Goal: Transaction & Acquisition: Book appointment/travel/reservation

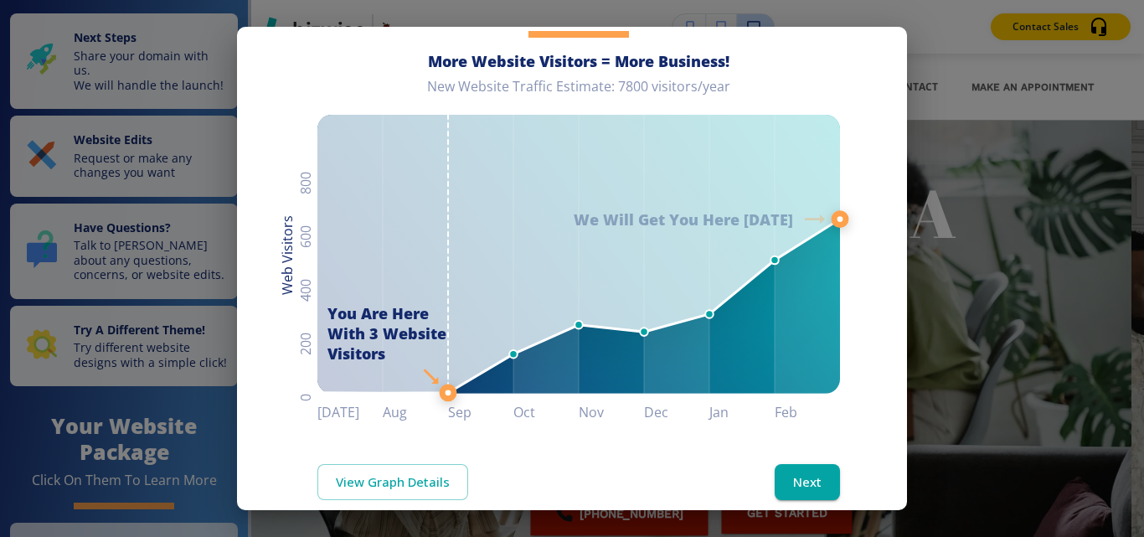
scroll to position [133, 0]
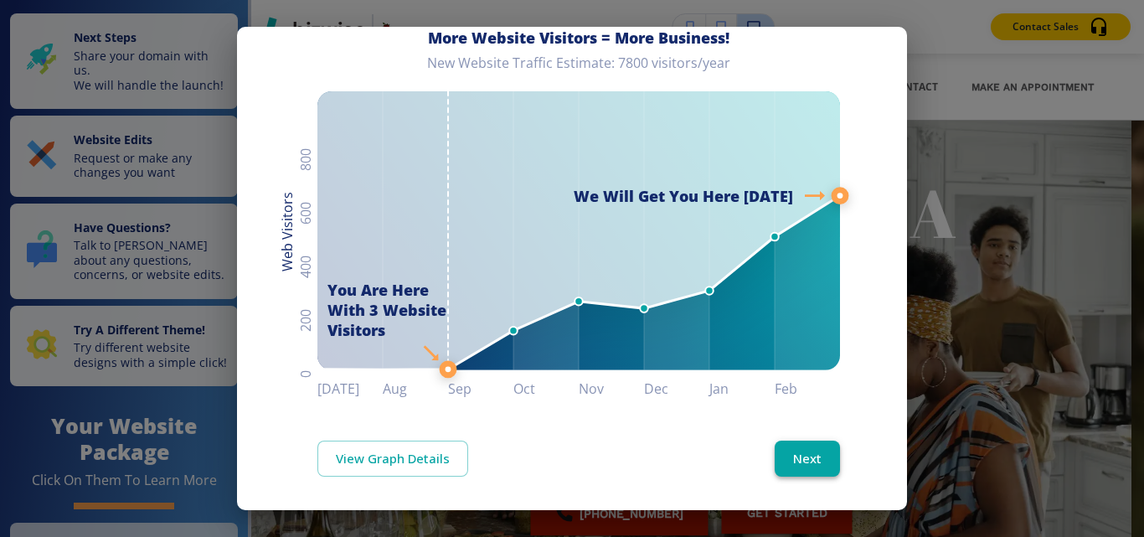
click at [783, 448] on button "Next" at bounding box center [806, 457] width 65 height 35
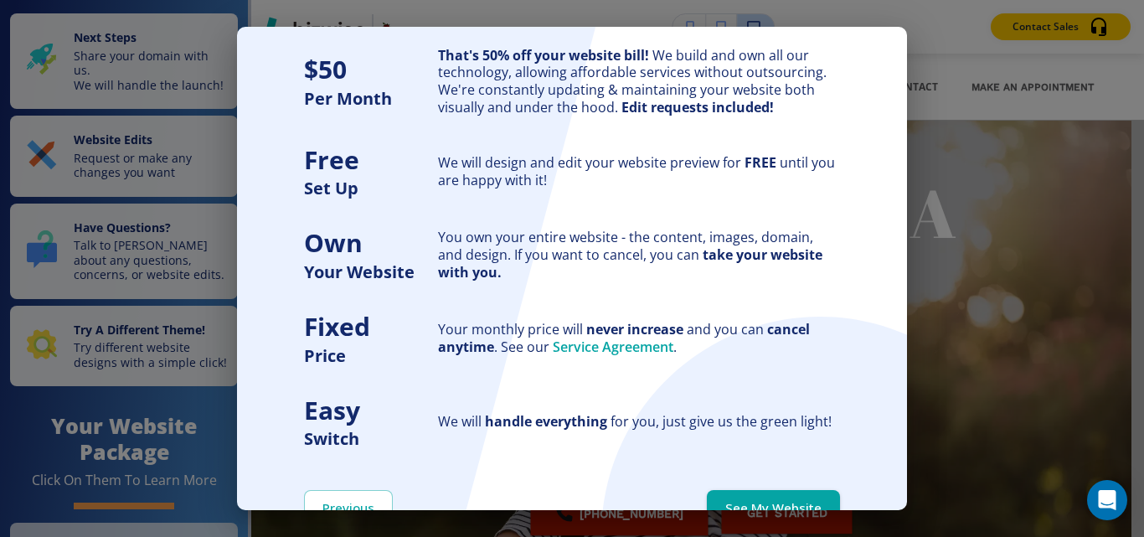
scroll to position [151, 0]
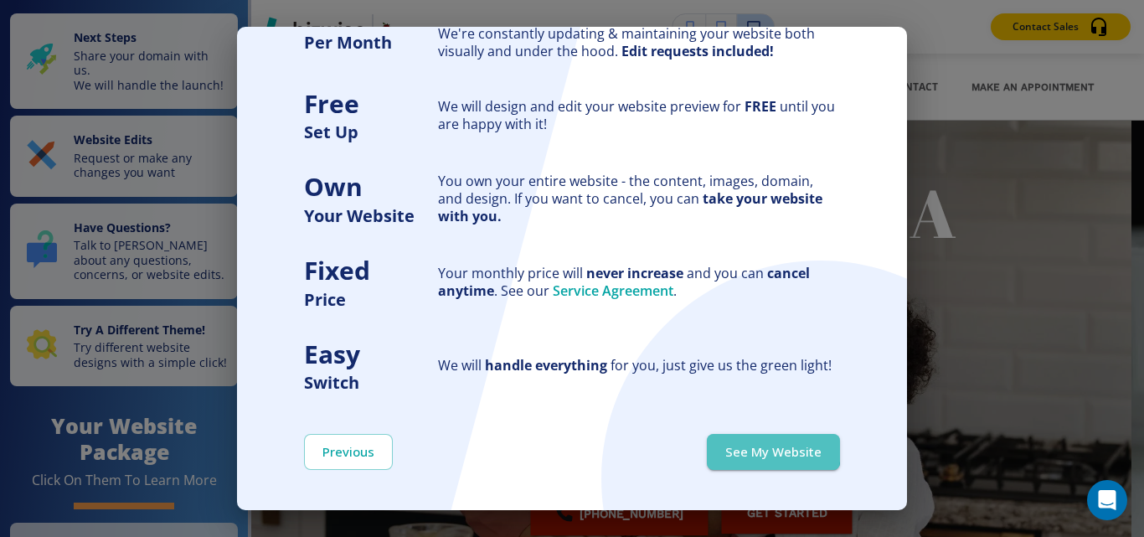
click at [731, 447] on button "See My Website" at bounding box center [773, 451] width 133 height 35
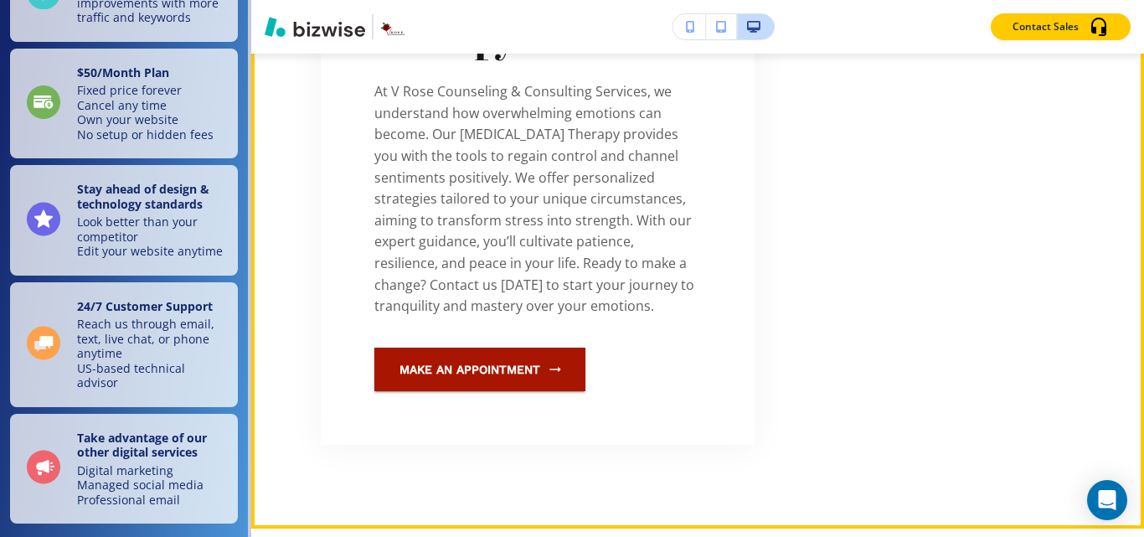
scroll to position [837, 0]
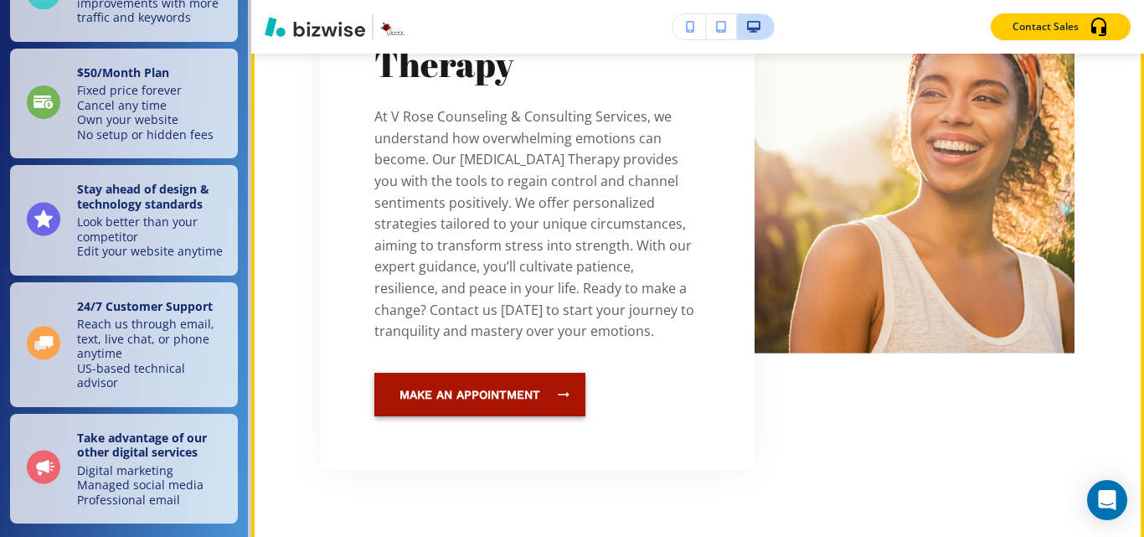
click at [475, 398] on link "Make an Appointment" at bounding box center [479, 395] width 211 height 44
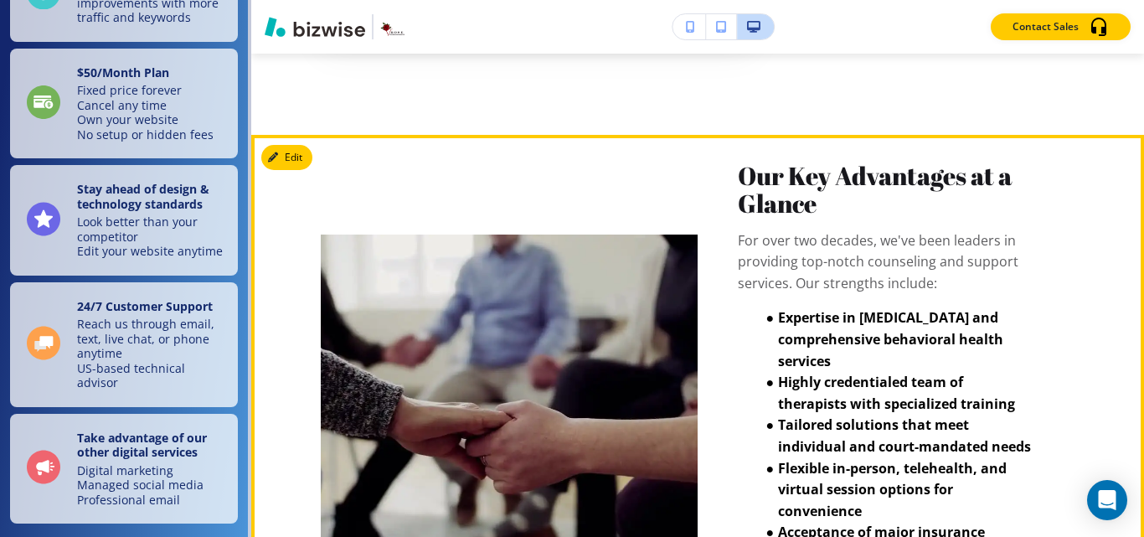
scroll to position [1340, 0]
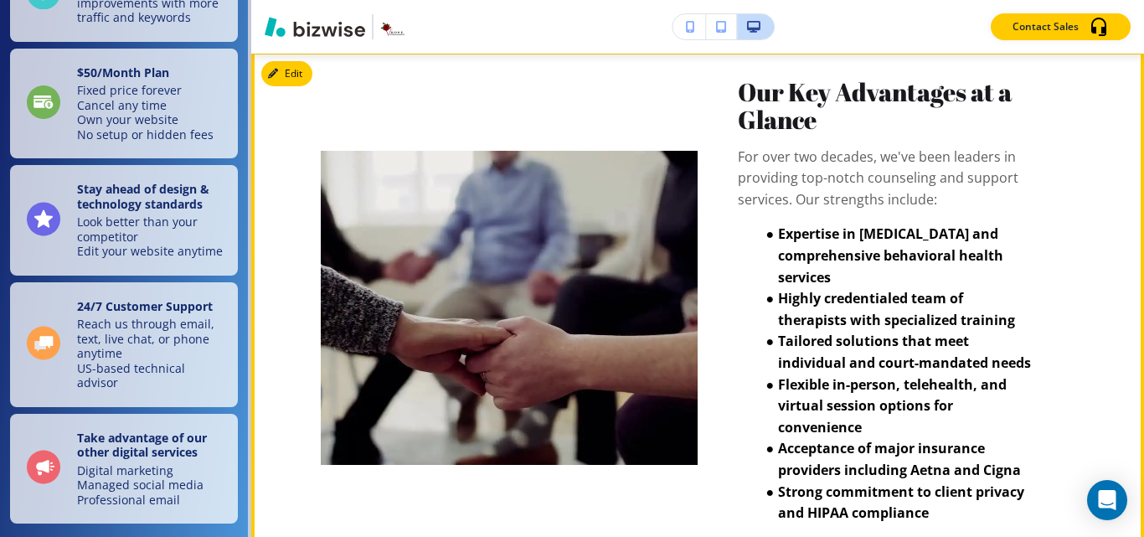
click at [557, 321] on video at bounding box center [509, 308] width 377 height 314
click at [522, 315] on video at bounding box center [509, 308] width 377 height 314
click at [521, 315] on video at bounding box center [509, 308] width 377 height 314
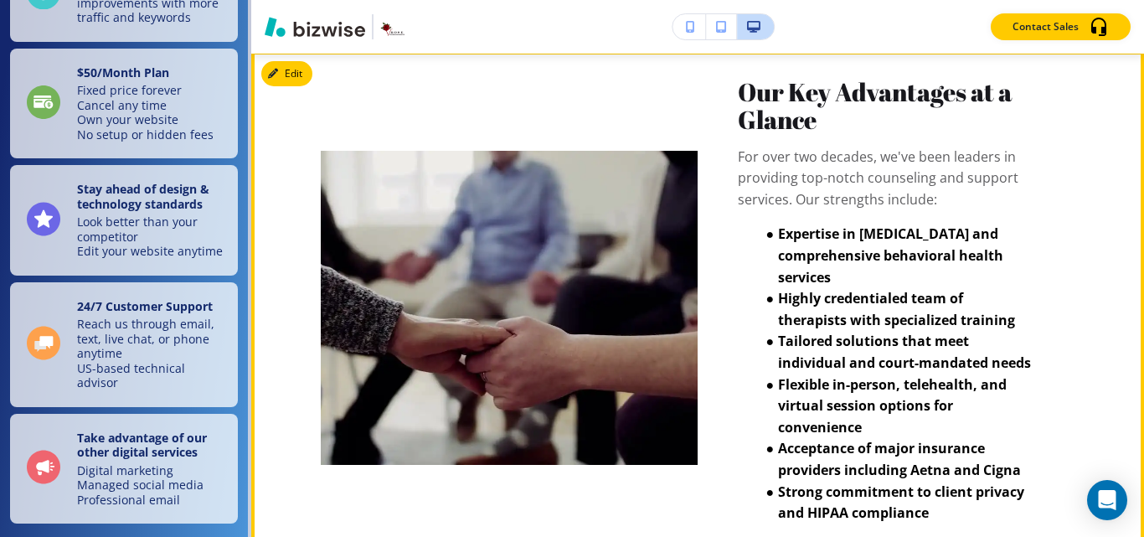
click at [656, 322] on video at bounding box center [509, 308] width 377 height 314
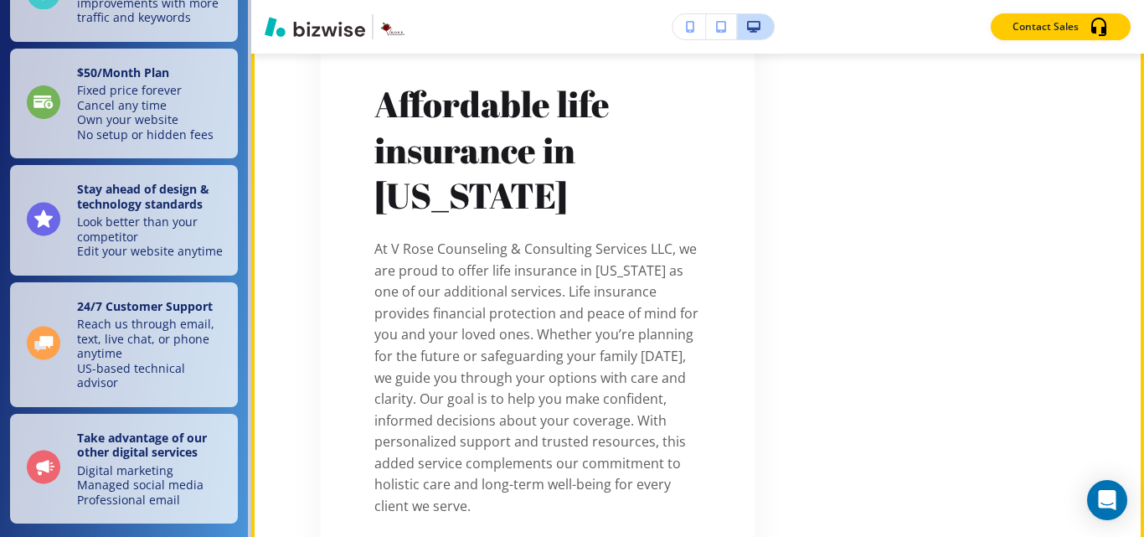
scroll to position [4270, 0]
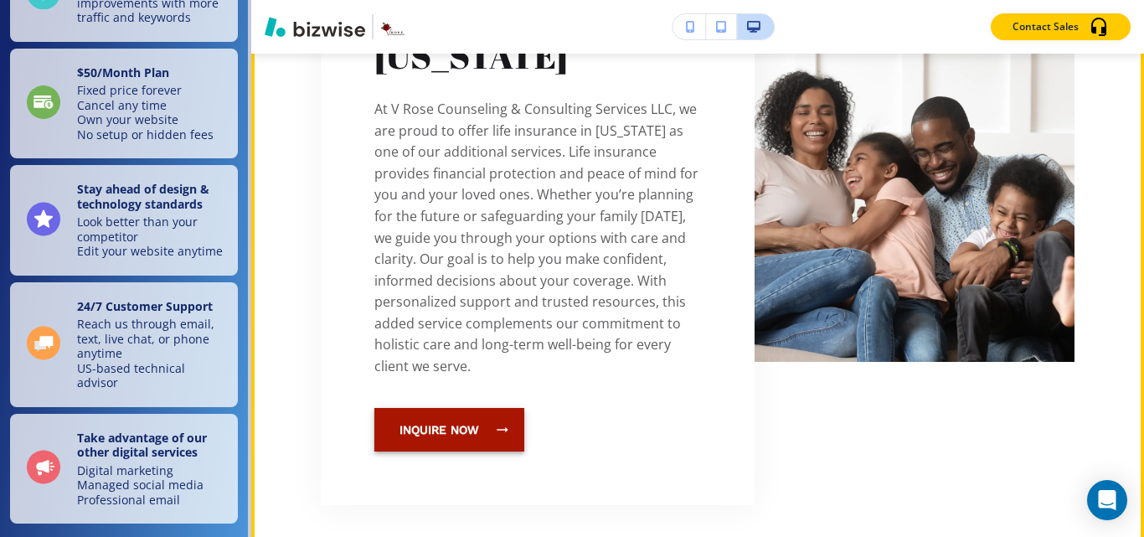
click at [458, 408] on button "Inquire Now" at bounding box center [449, 430] width 150 height 44
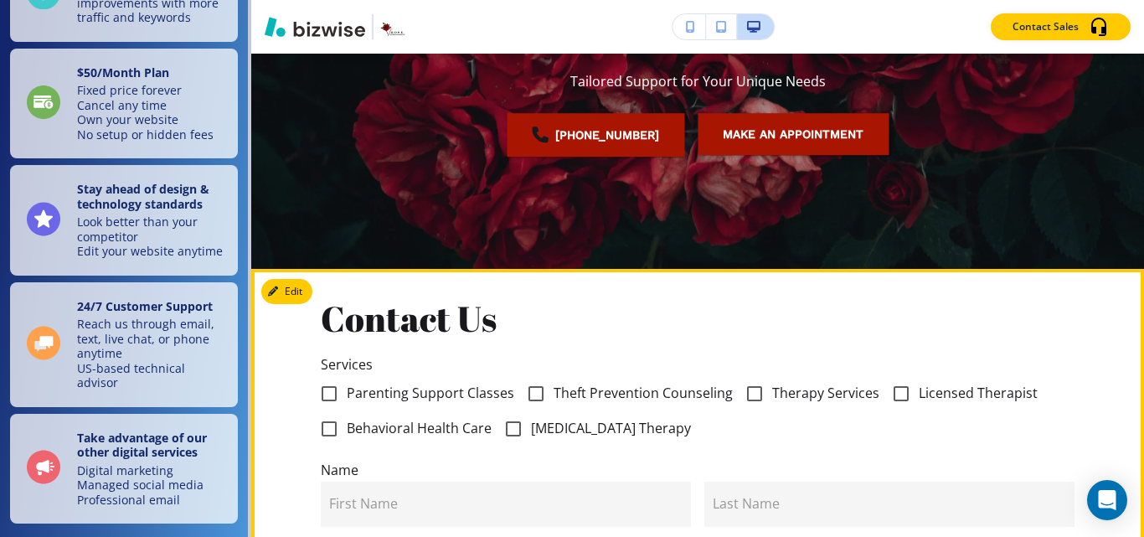
scroll to position [419, 0]
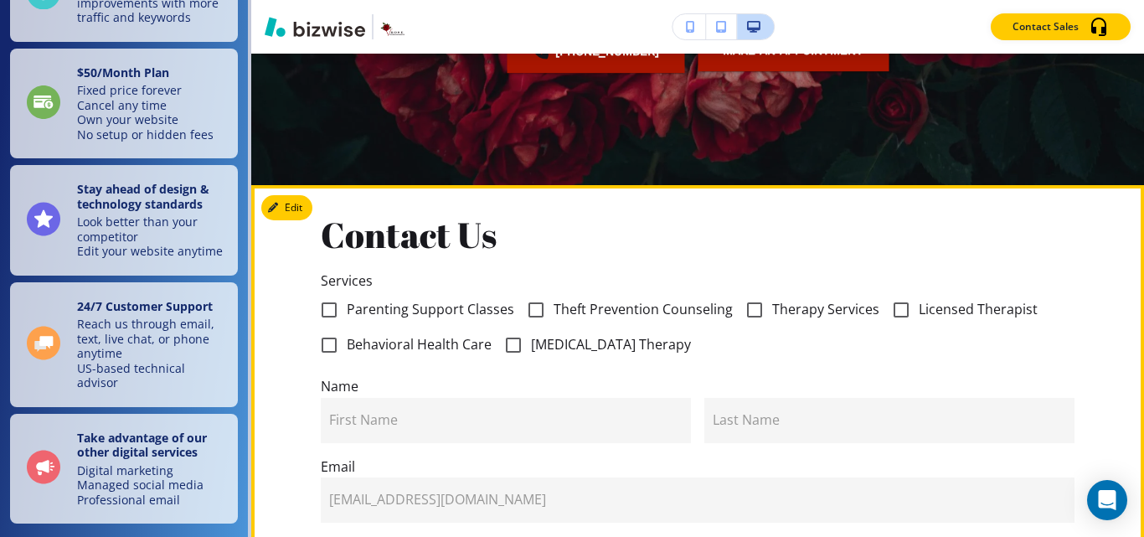
click at [327, 301] on input "Parenting Support Classes" at bounding box center [328, 309] width 35 height 35
checkbox input "true"
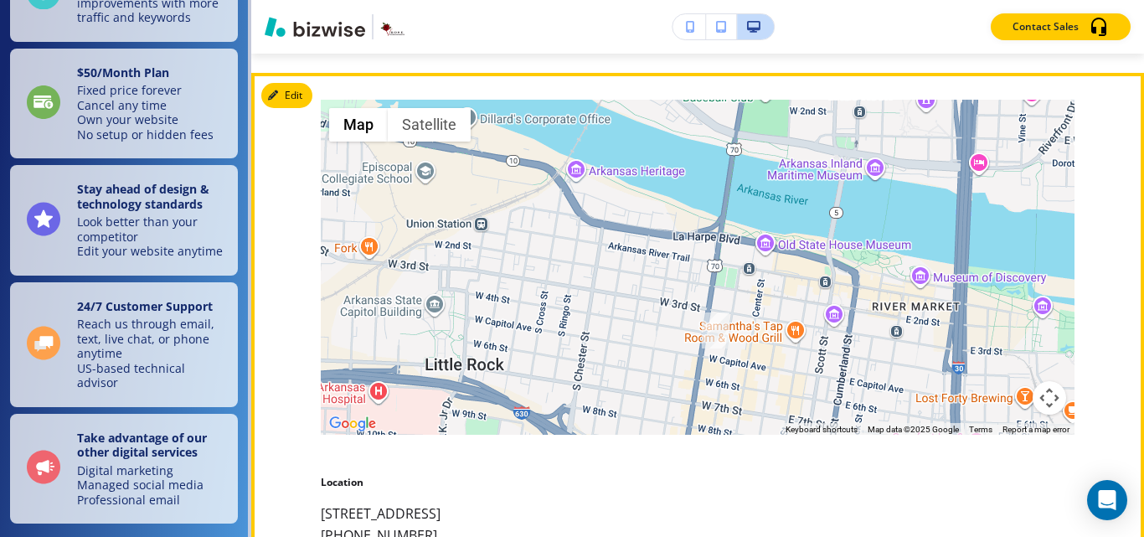
scroll to position [2081, 0]
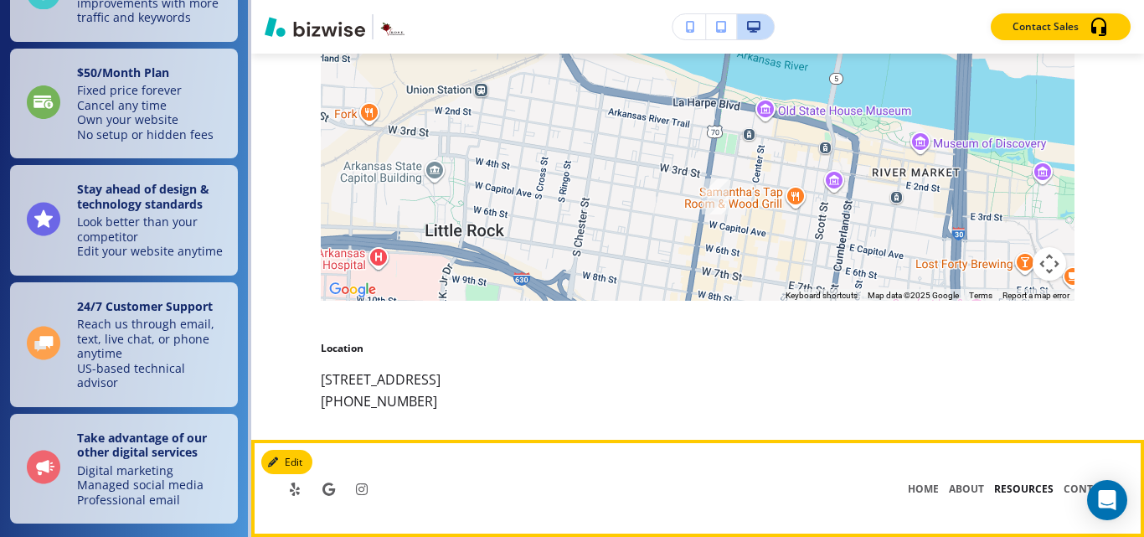
click at [1013, 488] on p "RESOURCES" at bounding box center [1023, 488] width 69 height 15
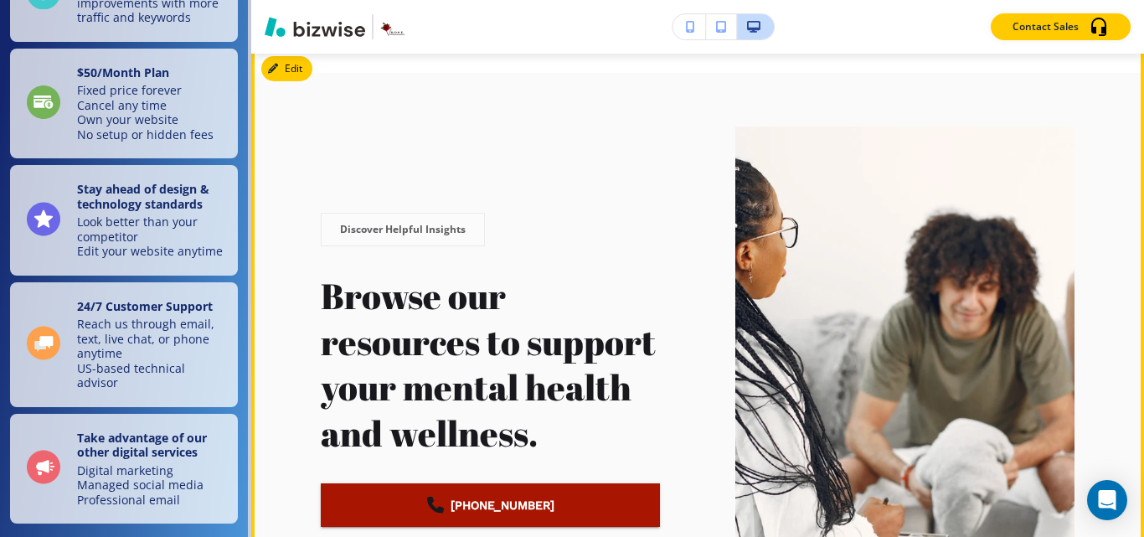
scroll to position [2763, 0]
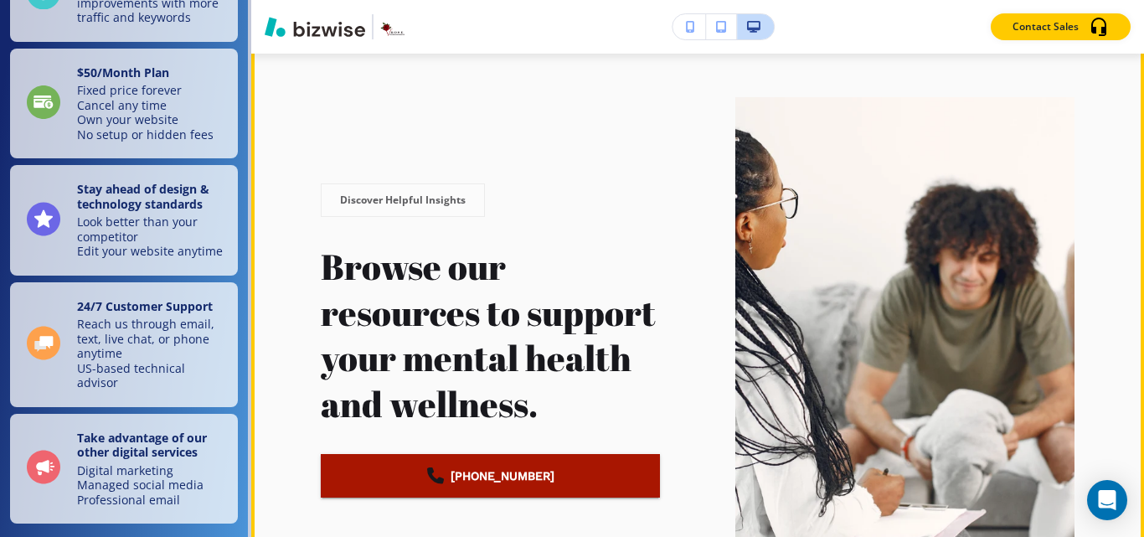
click at [393, 193] on p "Discover Helpful Insights" at bounding box center [403, 200] width 126 height 15
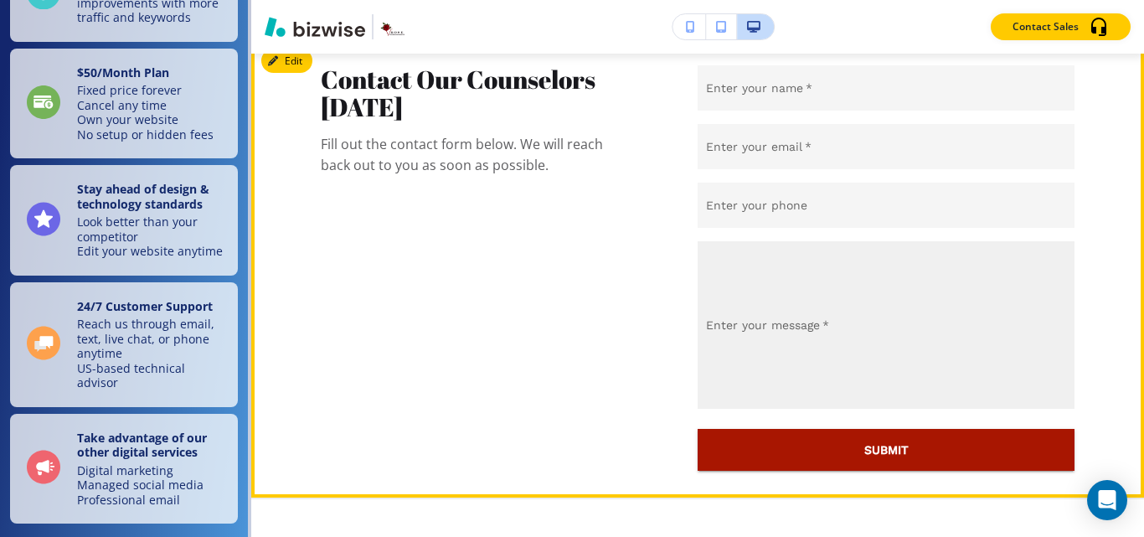
scroll to position [3903, 0]
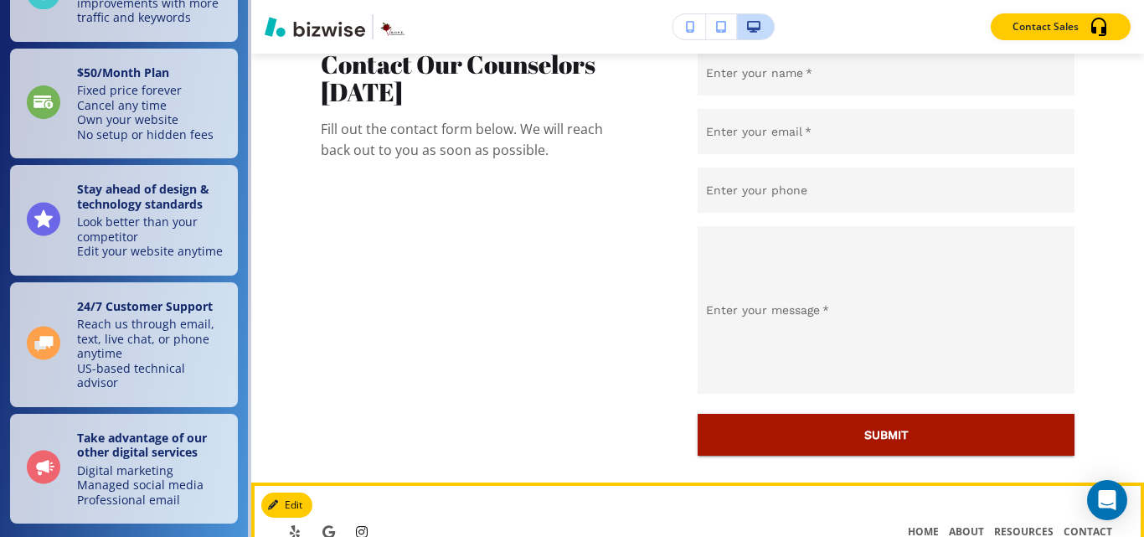
click at [358, 525] on span "Open instagram page for business" at bounding box center [361, 531] width 13 height 13
click at [326, 525] on span "Open google page for business" at bounding box center [328, 531] width 13 height 13
click at [296, 525] on span "Open yelp page for business" at bounding box center [294, 531] width 13 height 13
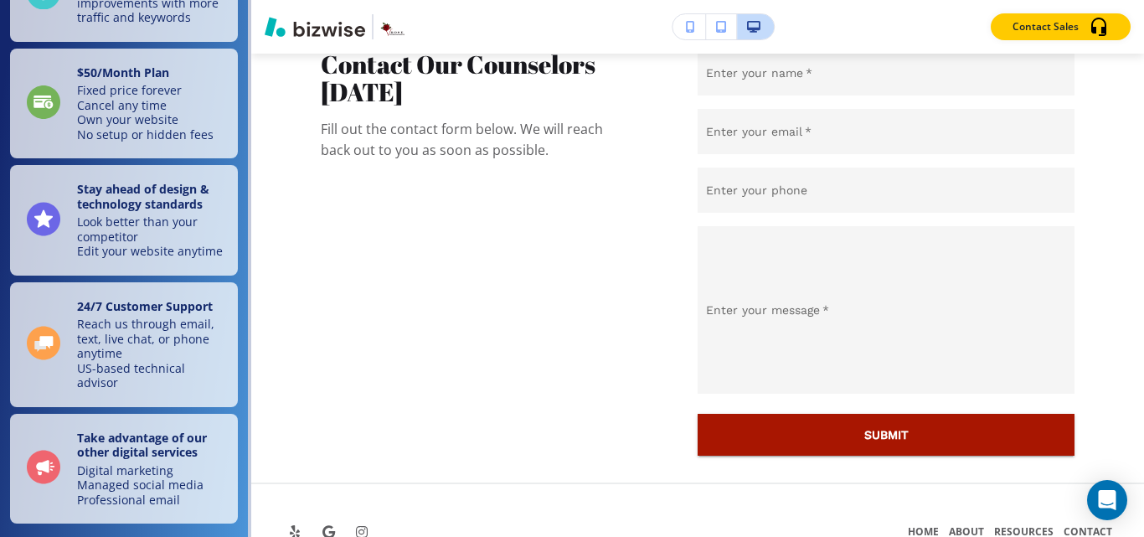
click at [280, 482] on div "Edit HOME ABOUT RESOURCES CONTACT" at bounding box center [697, 530] width 893 height 97
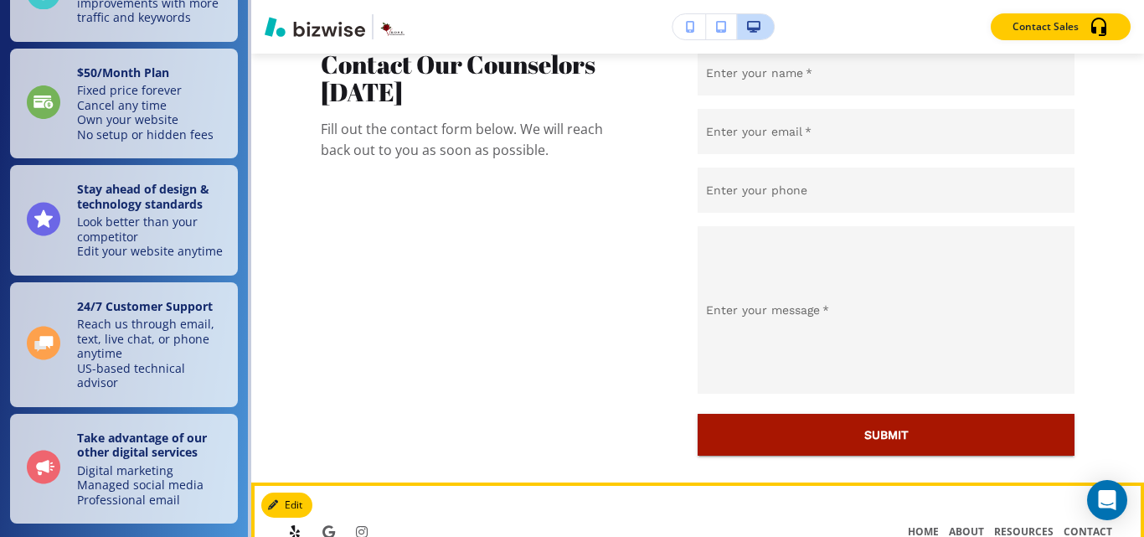
click at [291, 525] on span "Open yelp page for business" at bounding box center [294, 531] width 13 height 13
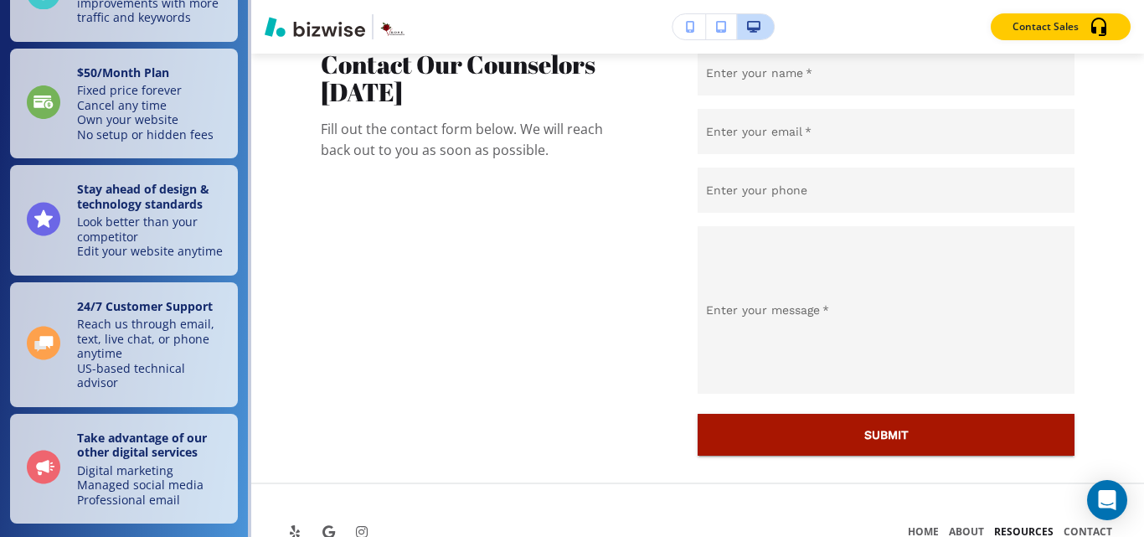
click at [1014, 524] on p "RESOURCES" at bounding box center [1023, 531] width 69 height 15
click at [1016, 524] on p "RESOURCES" at bounding box center [1023, 531] width 69 height 15
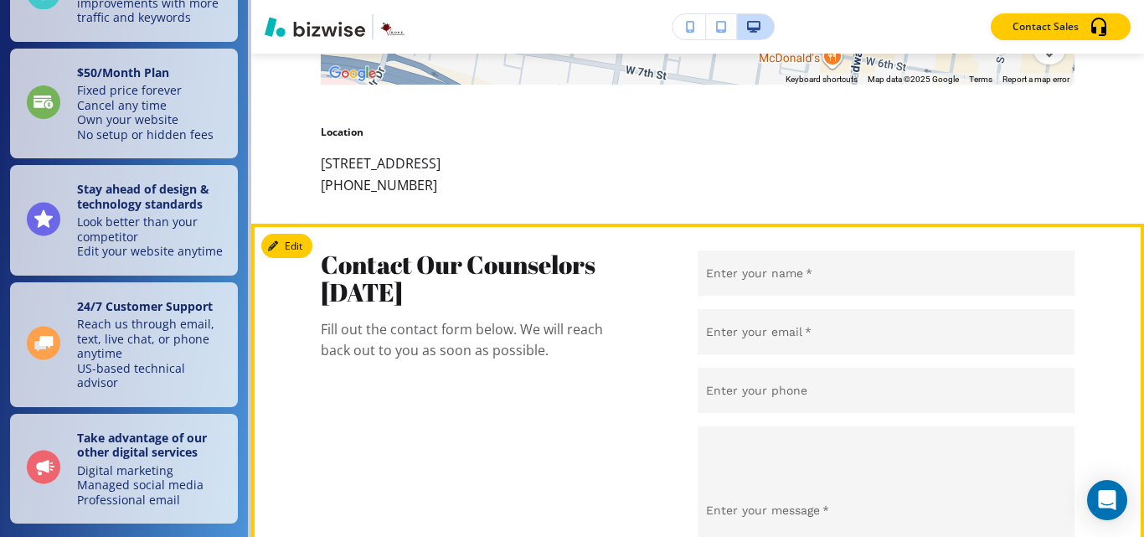
scroll to position [3652, 0]
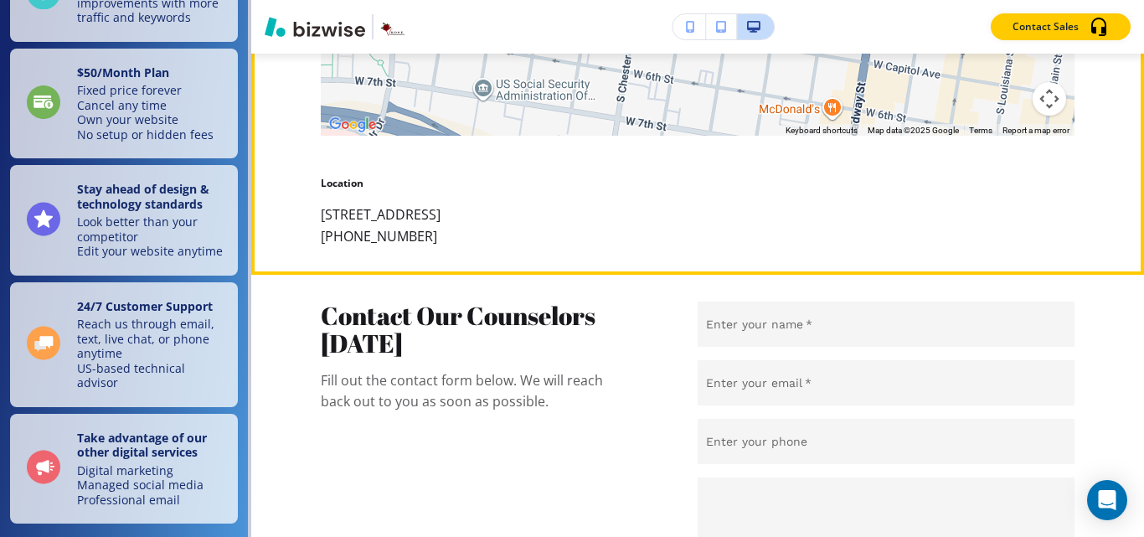
click at [765, 209] on section "← Move left → Move right ↑ Move up ↓ Move down + Zoom in - Zoom out Home Jump l…" at bounding box center [697, 24] width 893 height 500
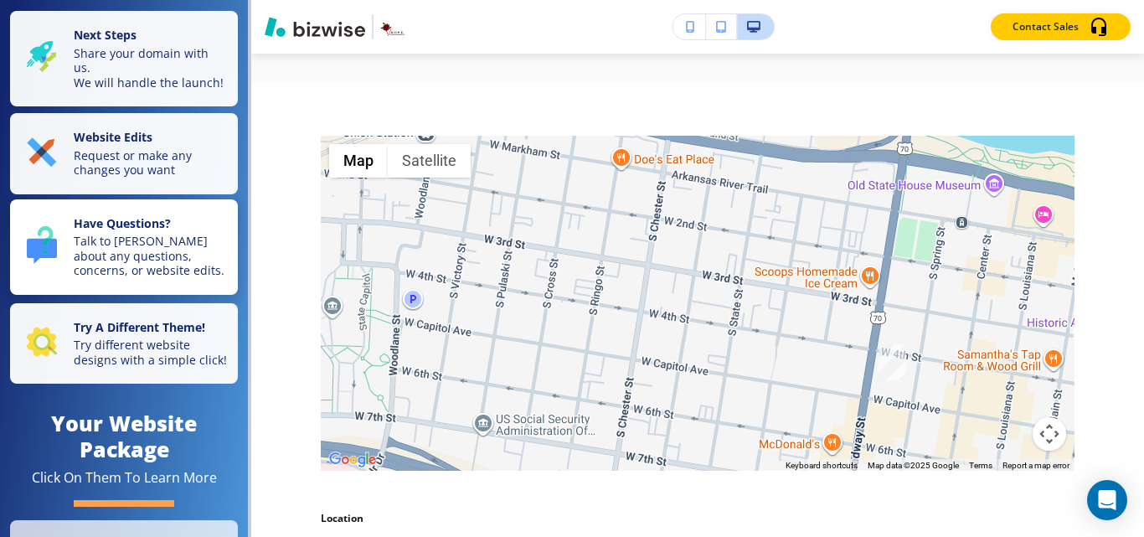
scroll to position [0, 0]
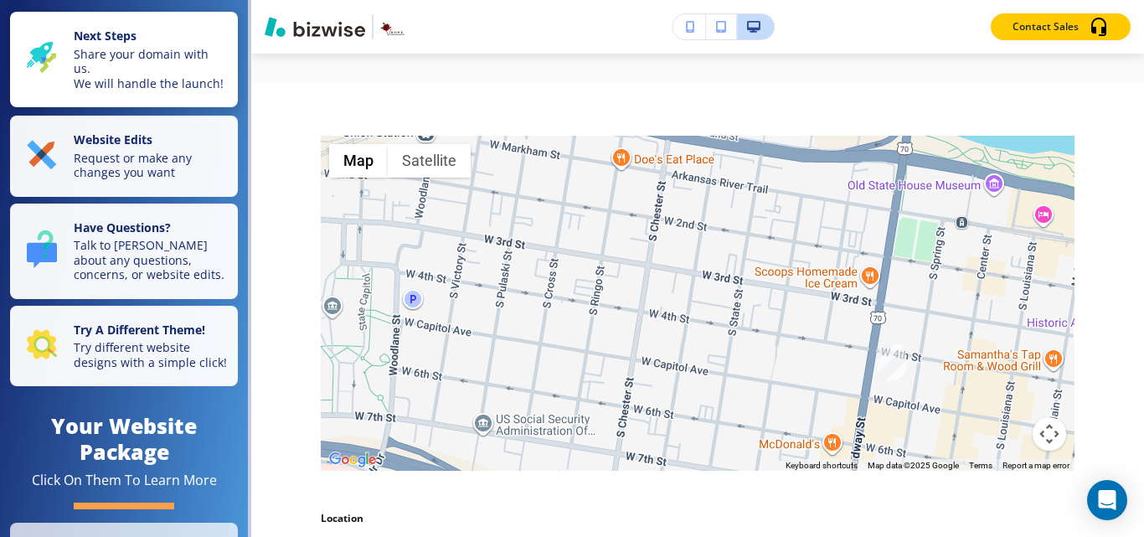
click at [92, 82] on p "Share your domain with us. We will handle the launch!" at bounding box center [151, 69] width 154 height 44
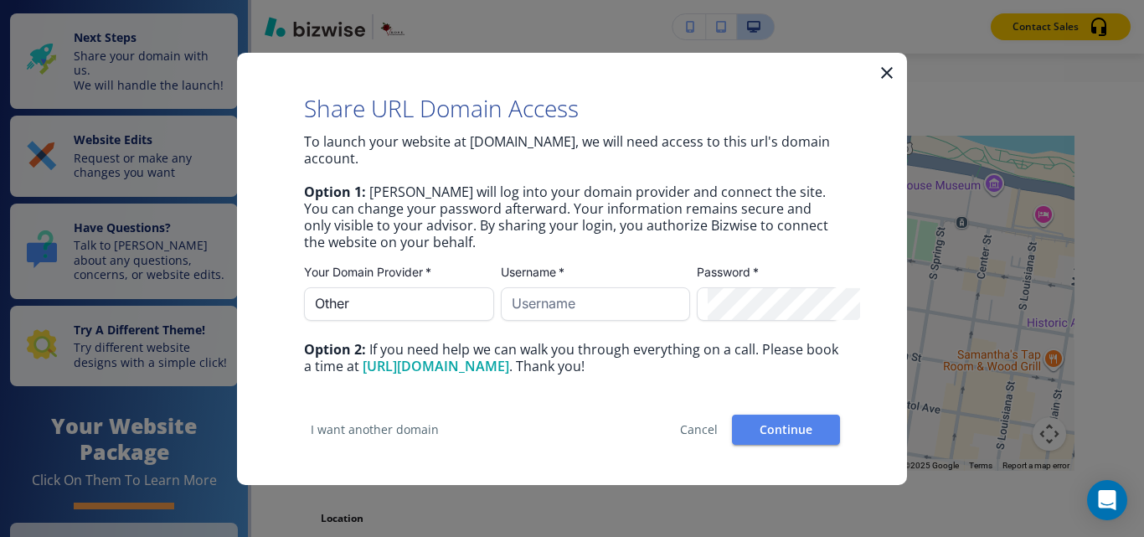
click at [884, 79] on icon "button" at bounding box center [887, 72] width 20 height 20
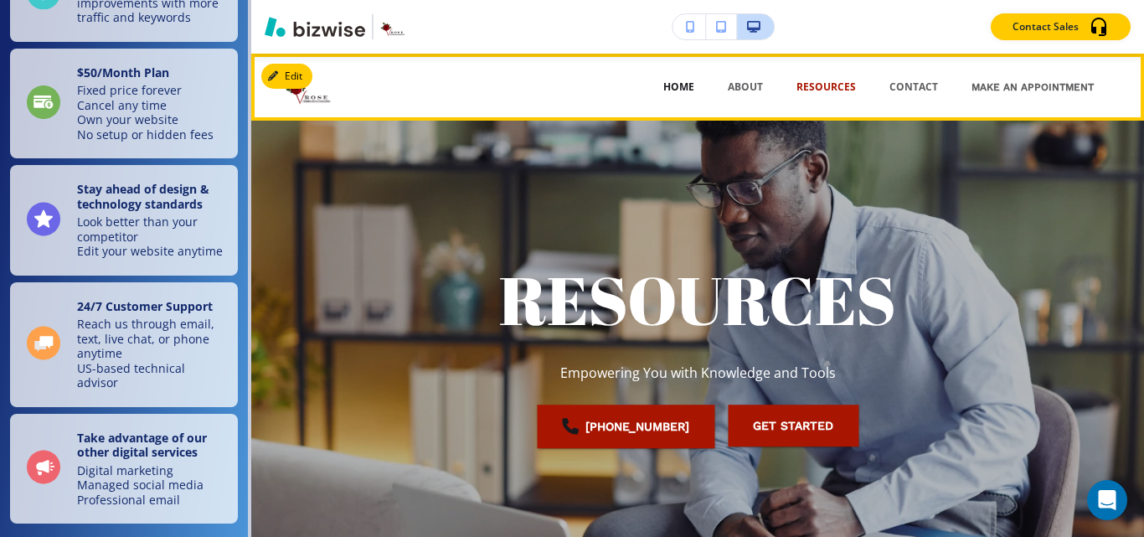
click at [675, 85] on p "HOME" at bounding box center [678, 87] width 31 height 15
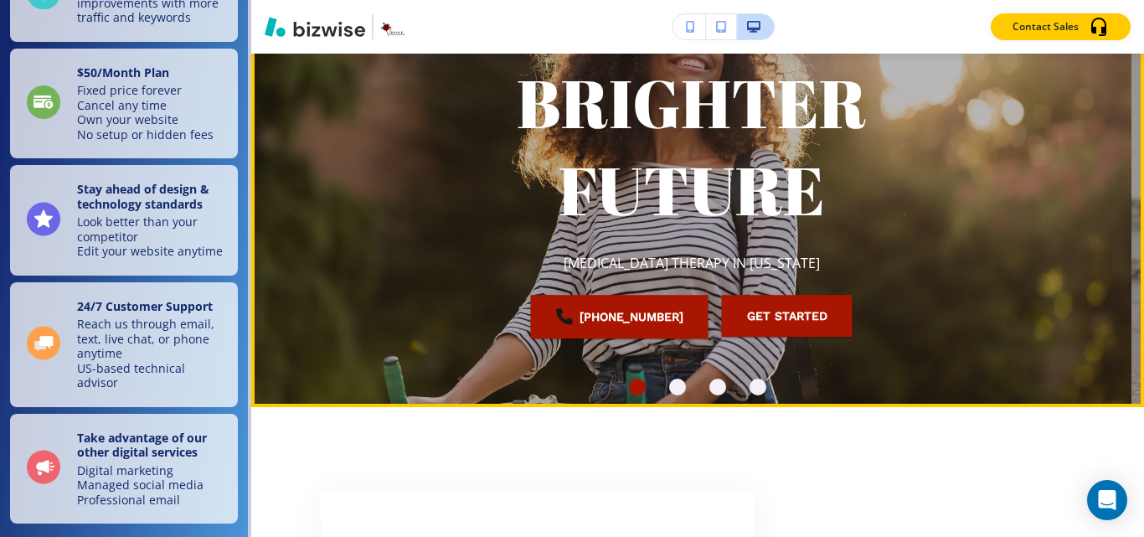
scroll to position [167, 0]
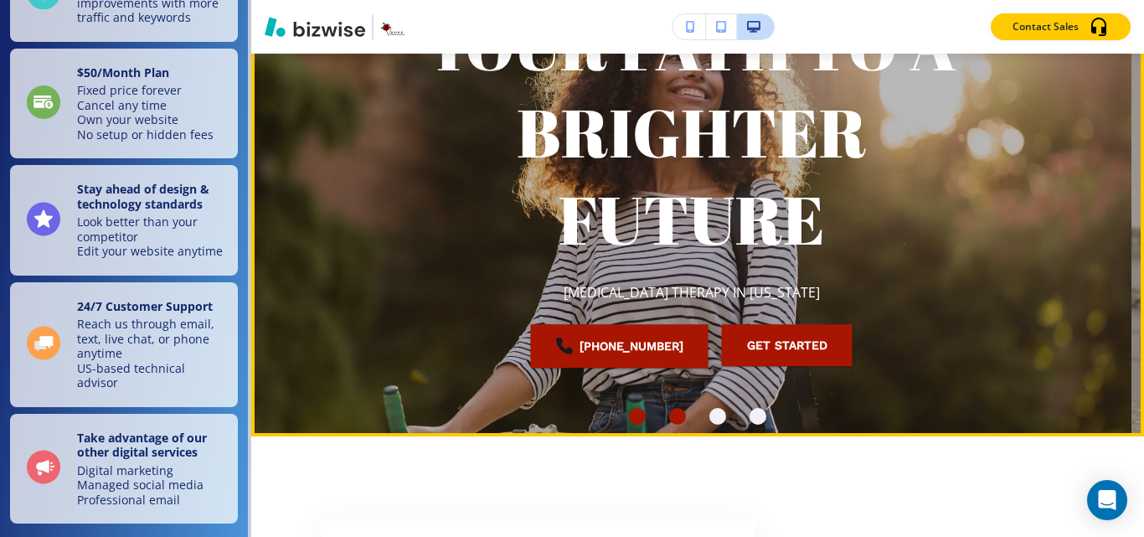
click at [669, 416] on div "Go to slide 2" at bounding box center [677, 416] width 17 height 17
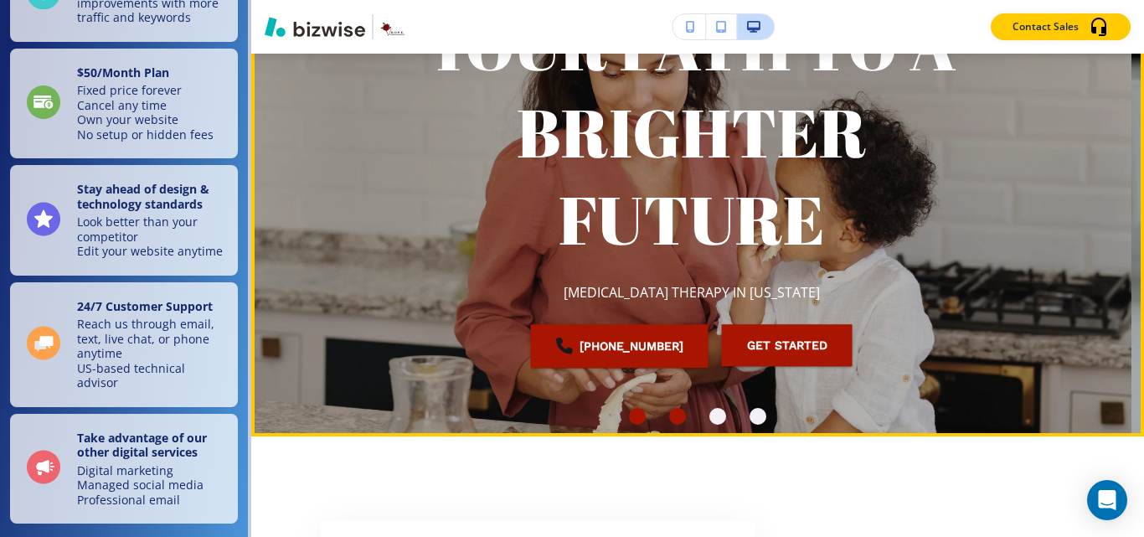
click at [629, 418] on div "Go to slide 1" at bounding box center [637, 416] width 17 height 17
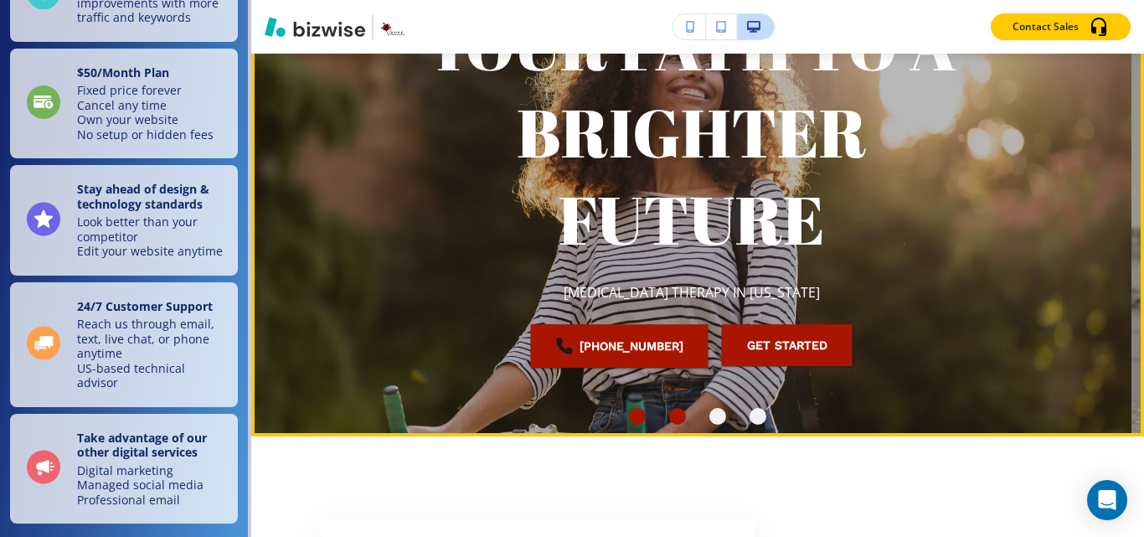
click at [669, 413] on div "Go to slide 2" at bounding box center [677, 416] width 17 height 17
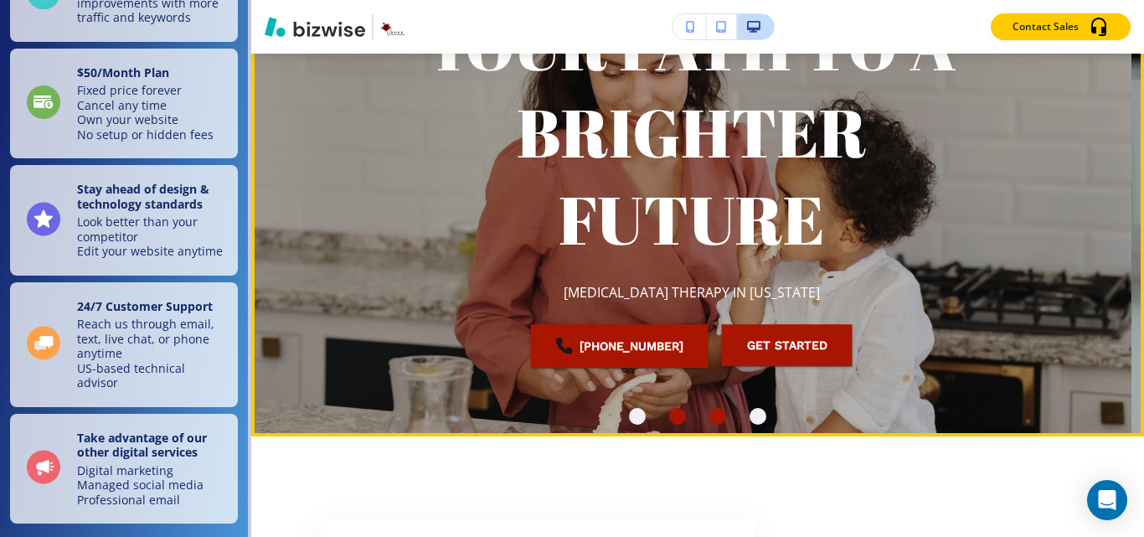
click at [709, 414] on div "Go to slide 3" at bounding box center [717, 416] width 17 height 17
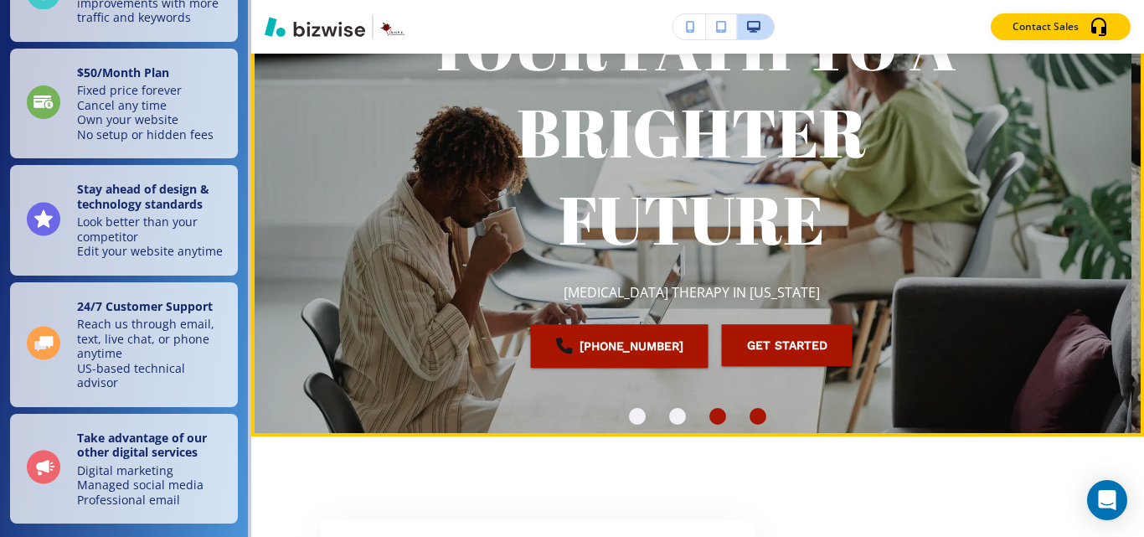
click at [749, 416] on div "Go to slide 4" at bounding box center [757, 416] width 17 height 17
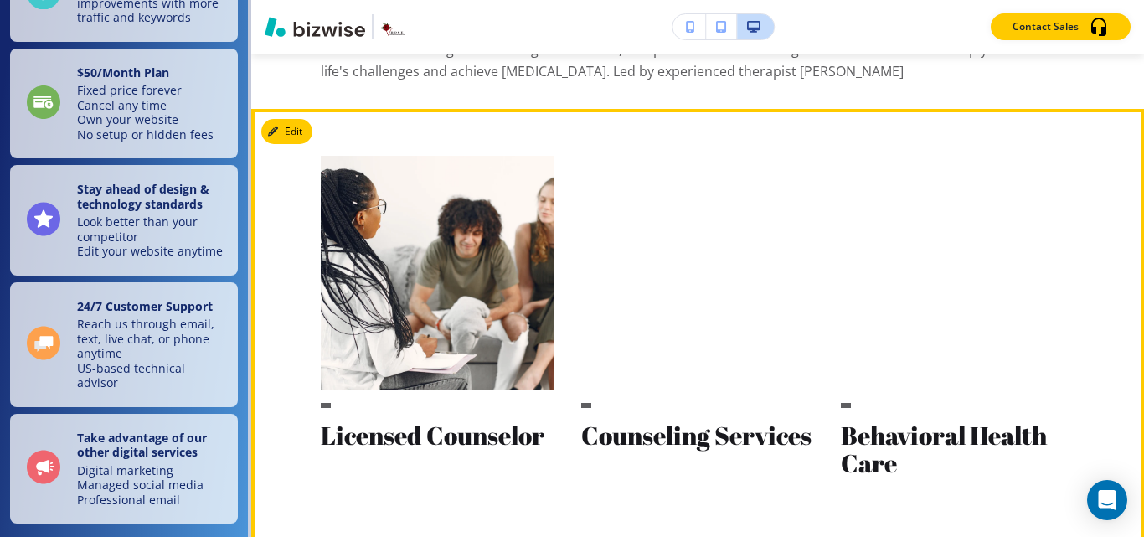
scroll to position [2177, 0]
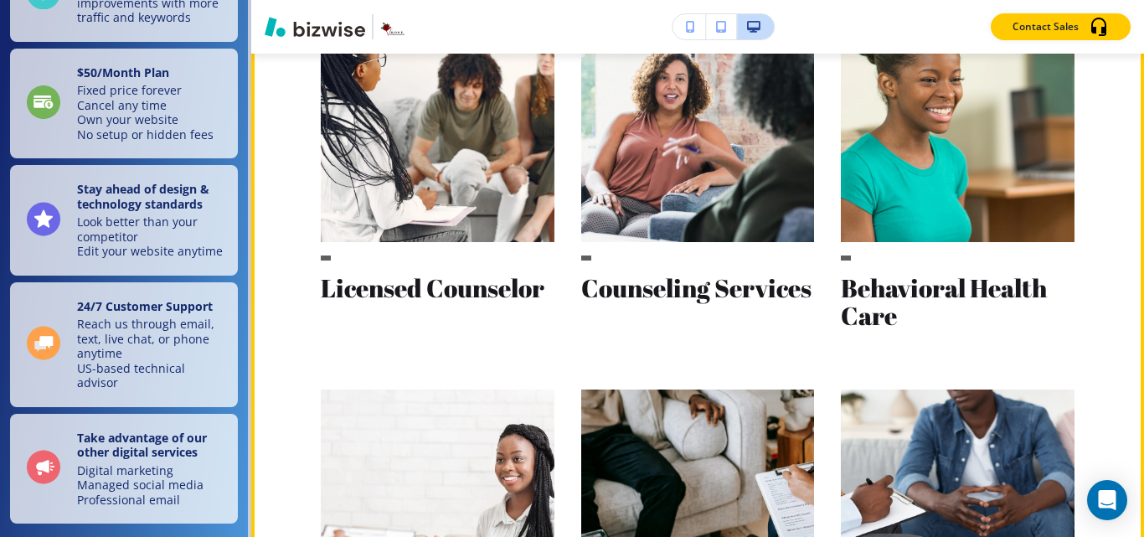
click at [378, 173] on img at bounding box center [438, 125] width 234 height 234
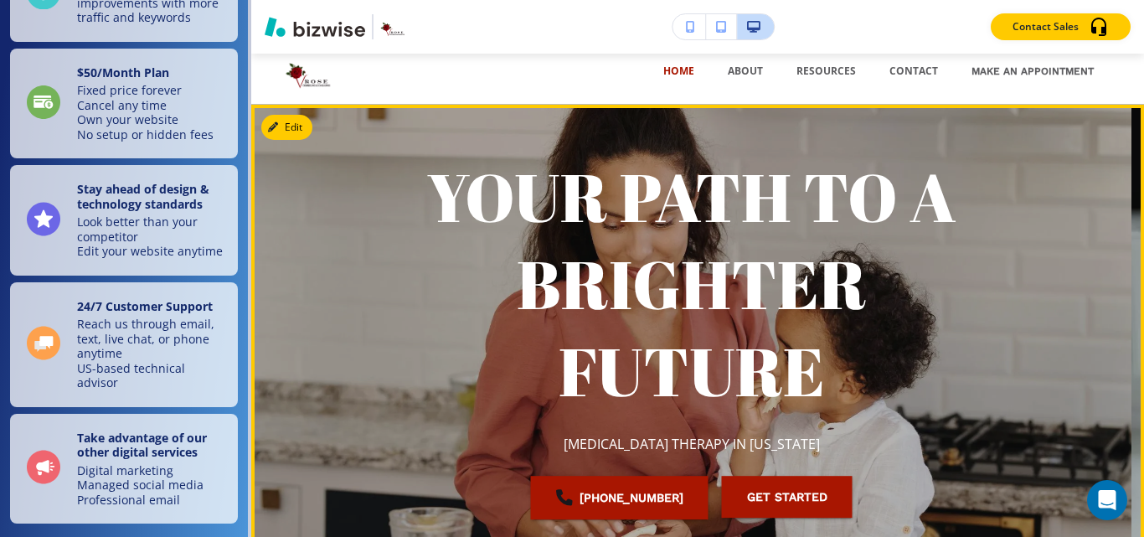
scroll to position [0, 0]
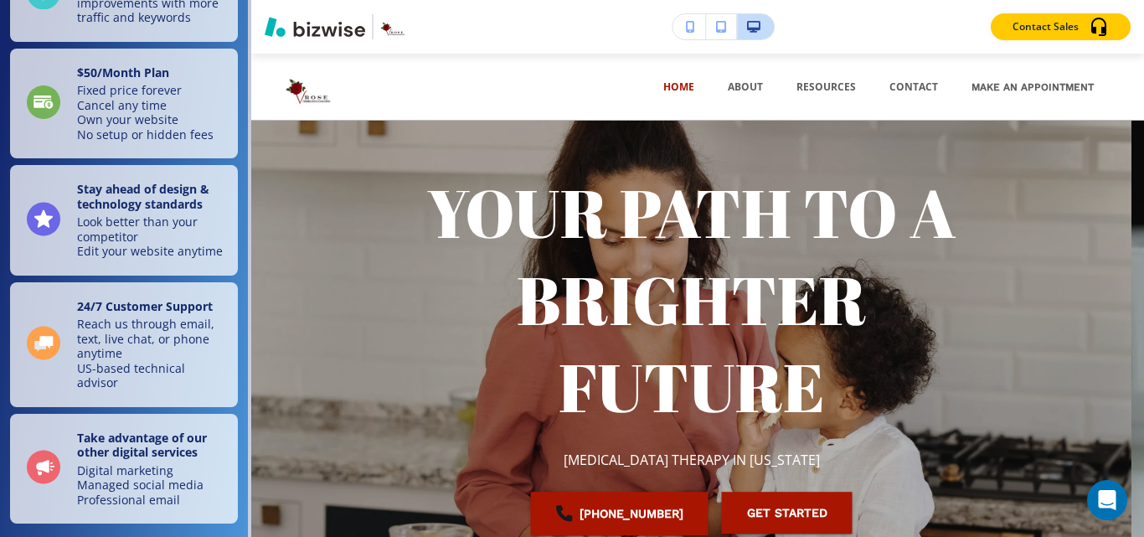
click at [716, 26] on icon "button" at bounding box center [721, 27] width 10 height 12
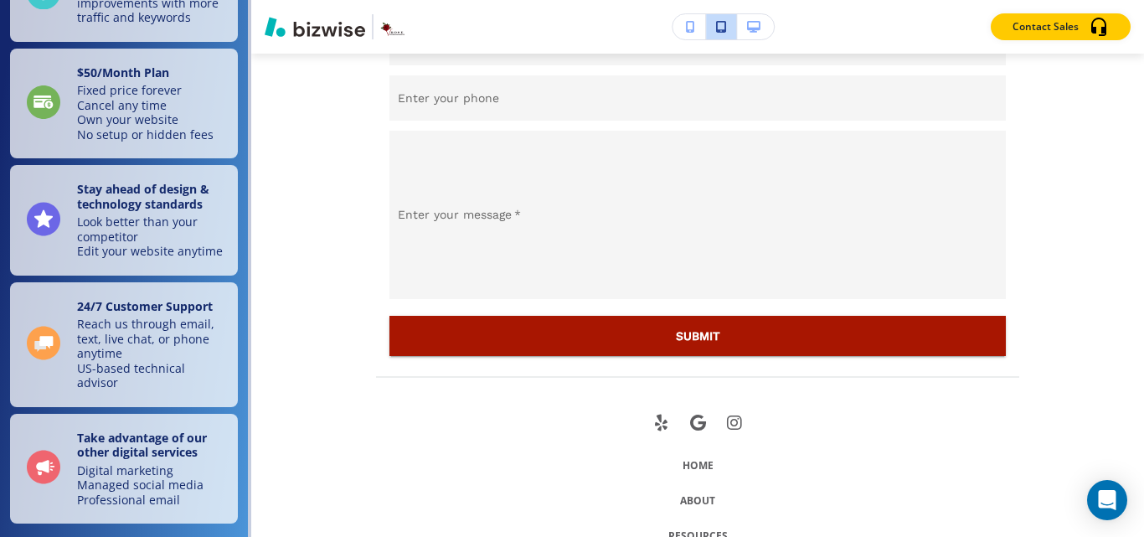
scroll to position [9258, 0]
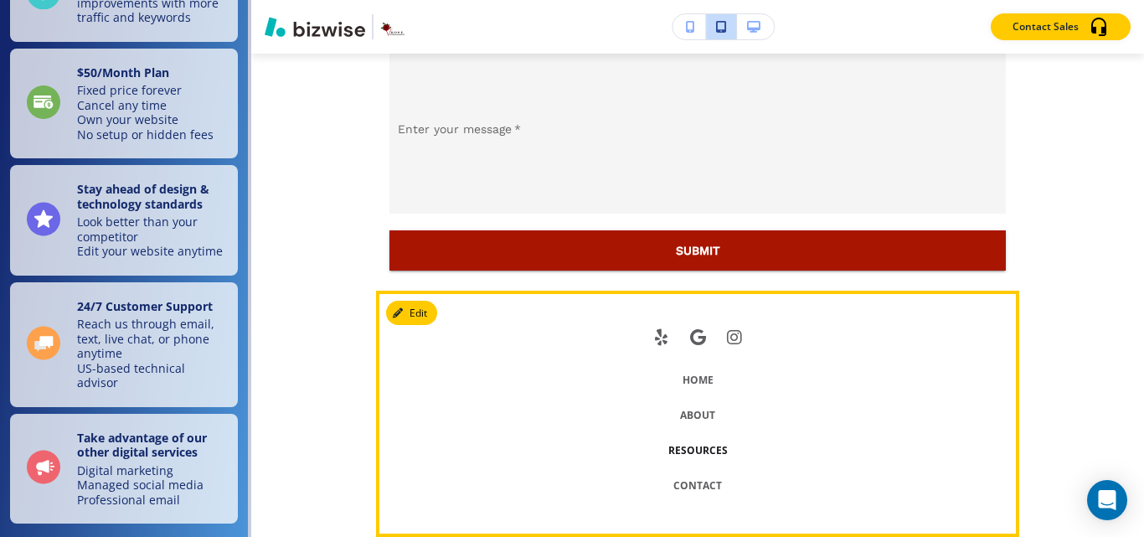
click at [681, 445] on p "RESOURCES" at bounding box center [697, 450] width 69 height 35
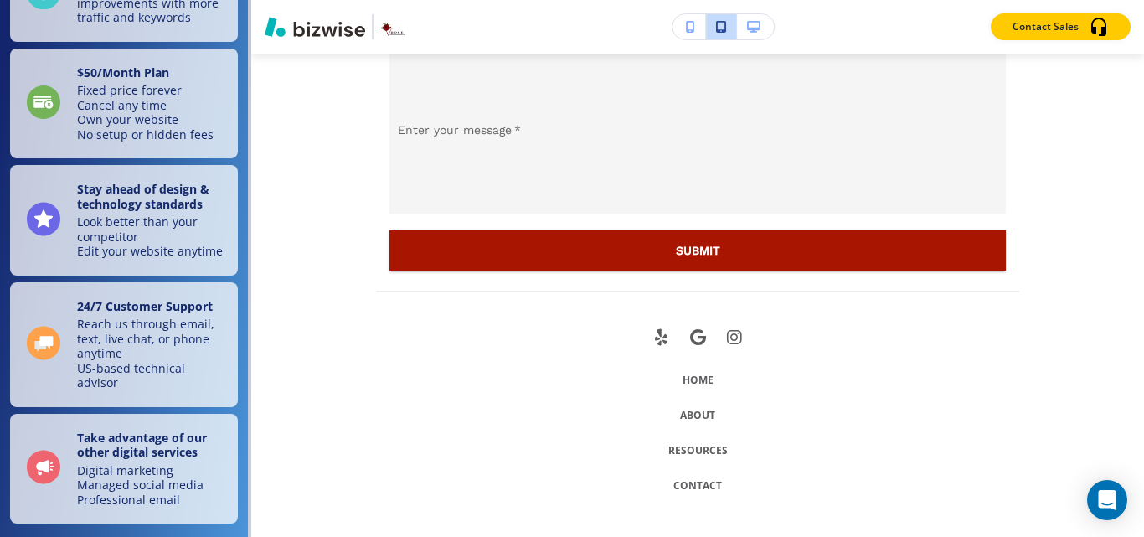
scroll to position [0, 0]
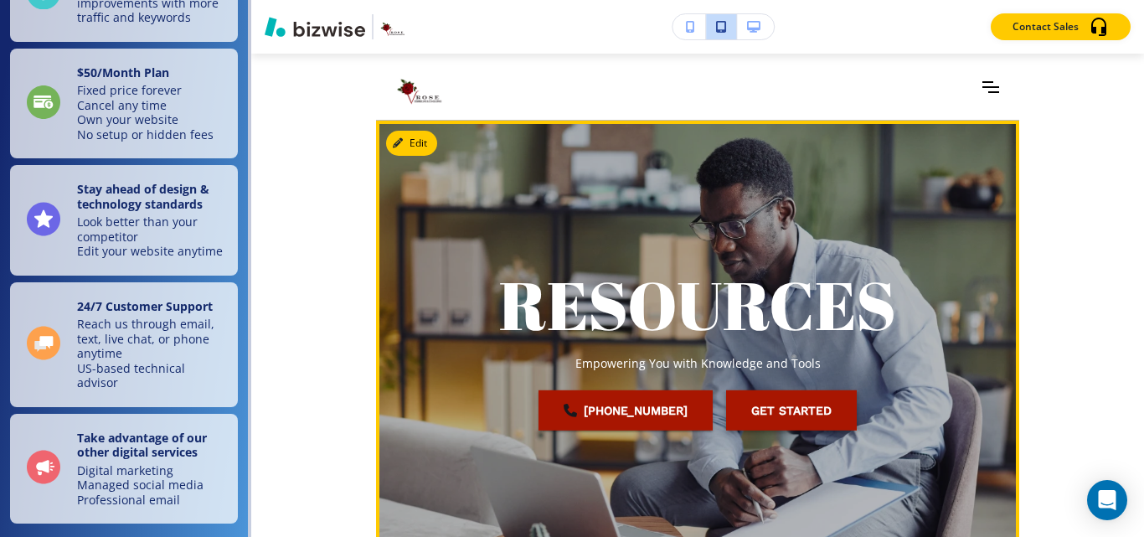
click at [779, 404] on button "Get Started" at bounding box center [791, 410] width 131 height 40
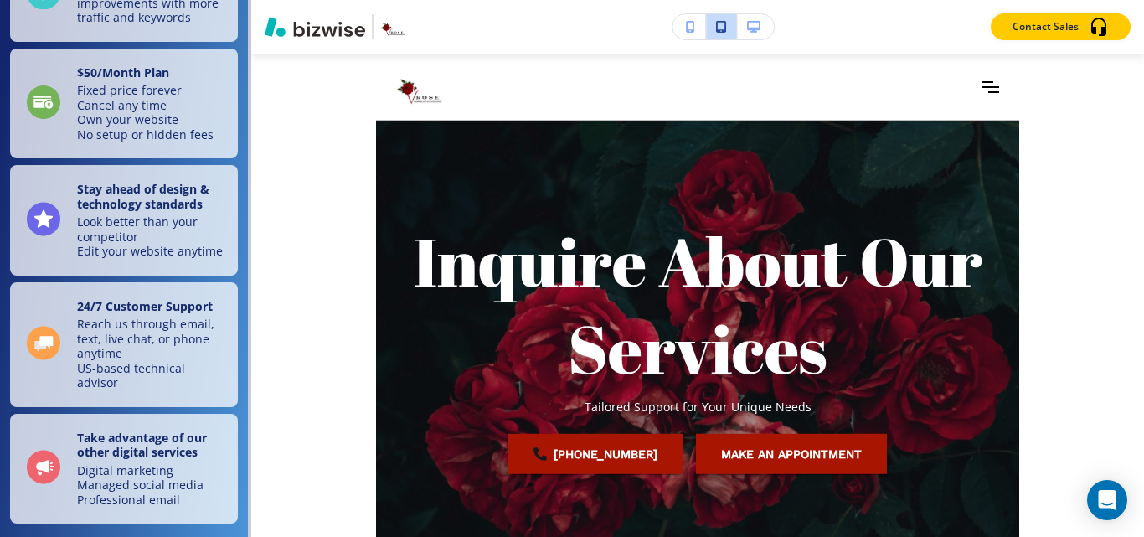
click at [749, 28] on icon "button" at bounding box center [753, 27] width 13 height 12
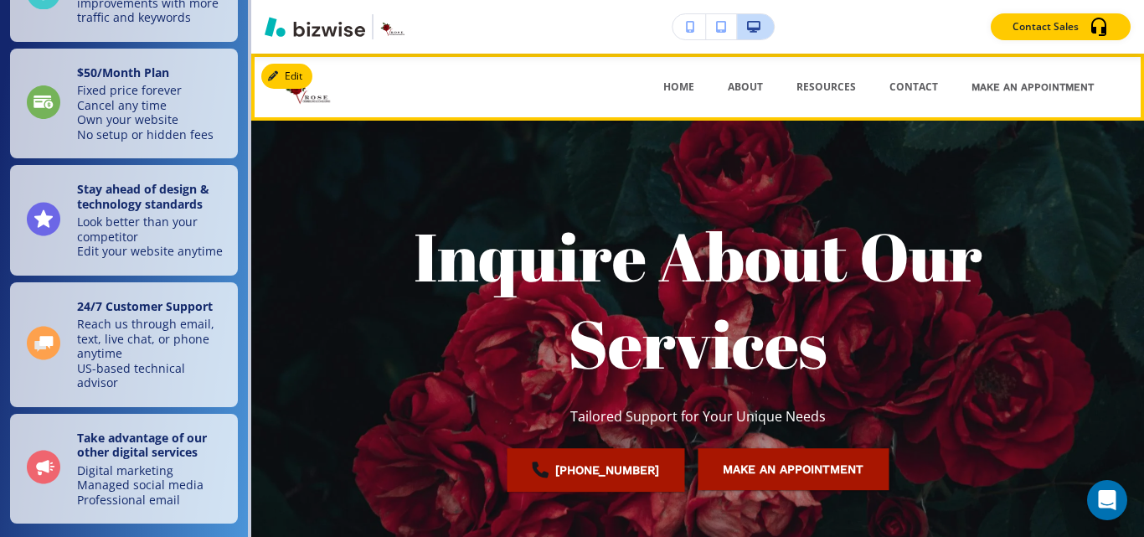
click at [314, 98] on img at bounding box center [368, 87] width 167 height 50
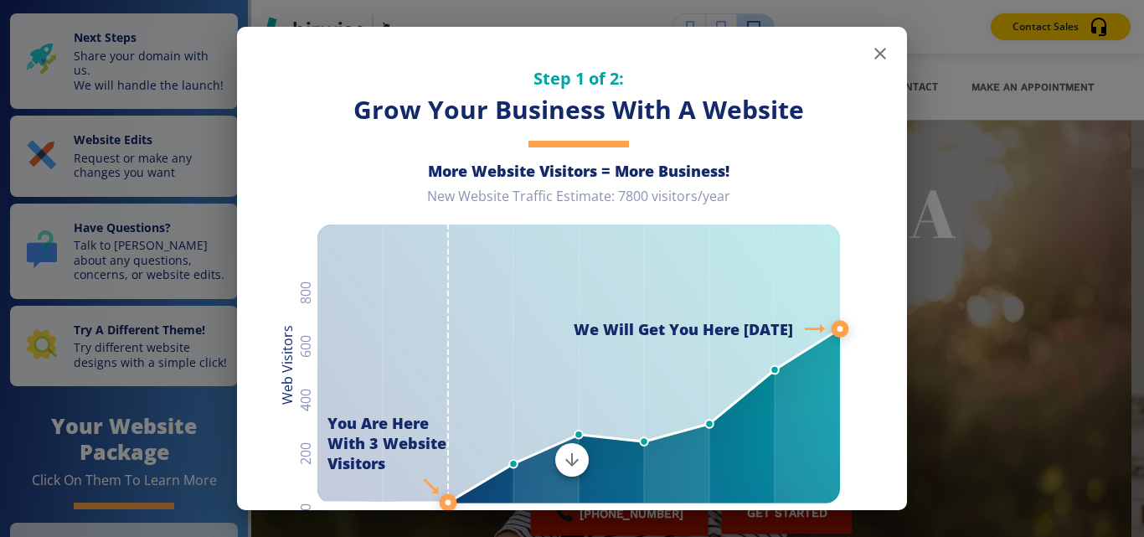
click at [874, 55] on icon "button" at bounding box center [880, 54] width 12 height 12
click at [874, 56] on icon "button" at bounding box center [880, 54] width 12 height 12
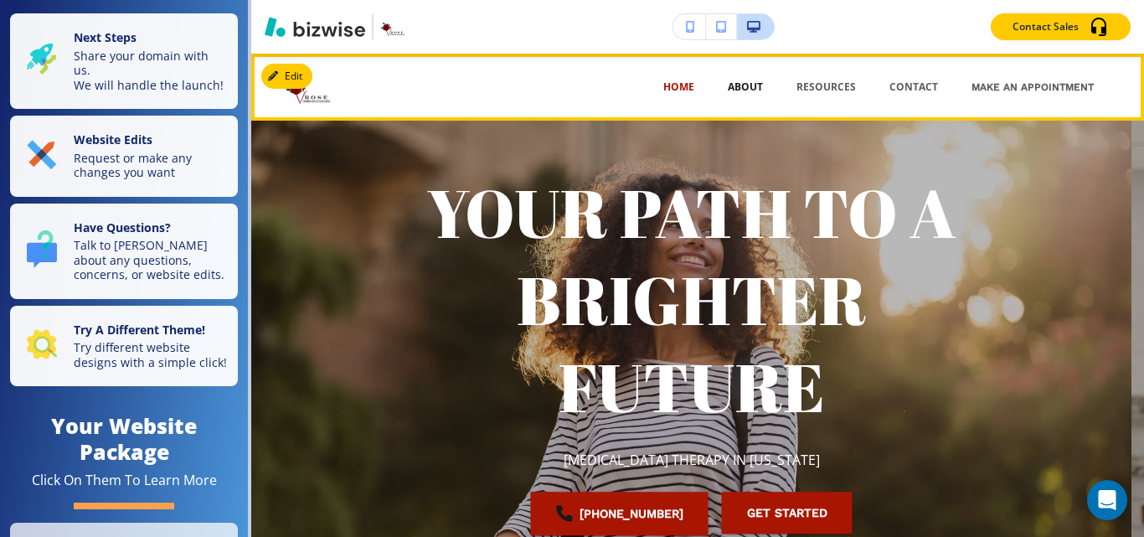
click at [735, 85] on p "ABOUT" at bounding box center [745, 87] width 35 height 15
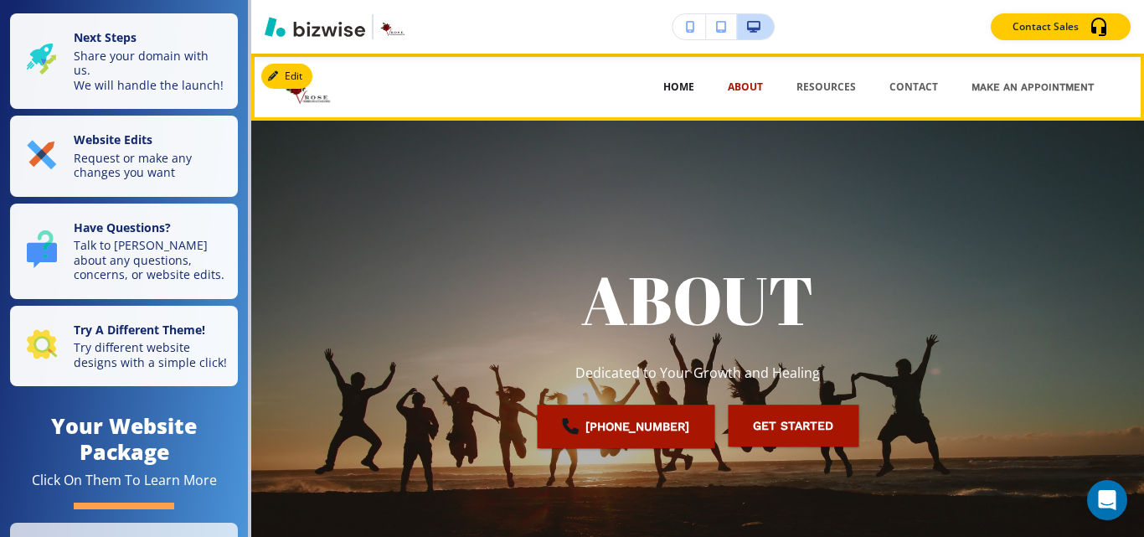
click at [676, 82] on p "HOME" at bounding box center [678, 87] width 31 height 15
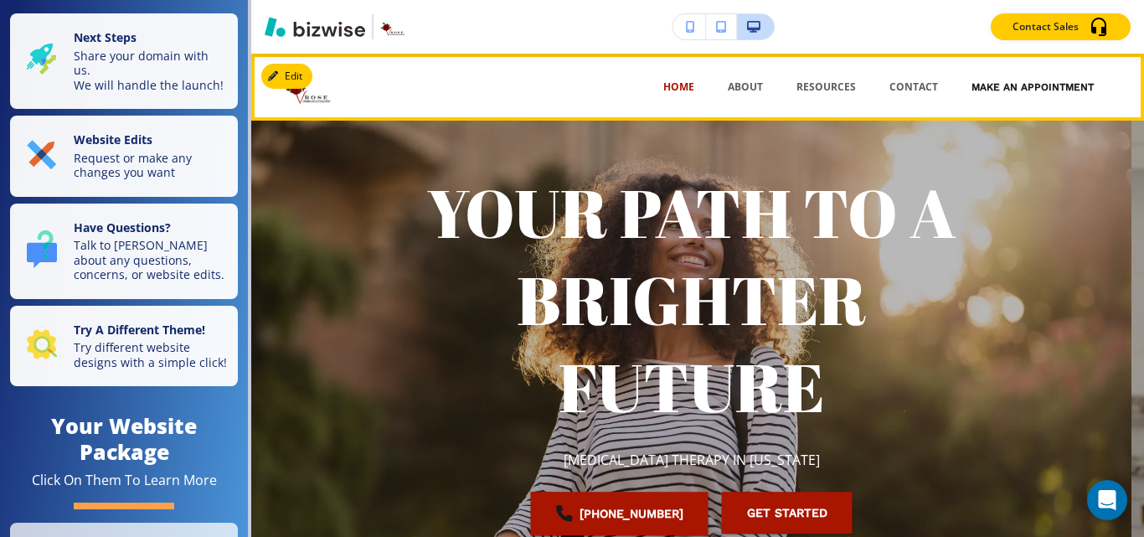
click at [992, 87] on link "Make an Appointment" at bounding box center [1032, 87] width 122 height 50
